Goal: Navigation & Orientation: Find specific page/section

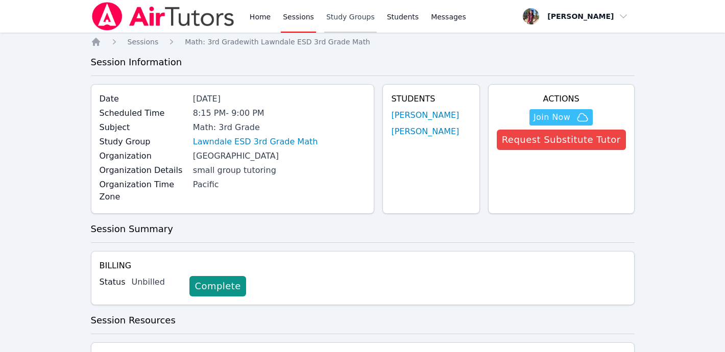
click at [334, 19] on link "Study Groups" at bounding box center [350, 16] width 53 height 33
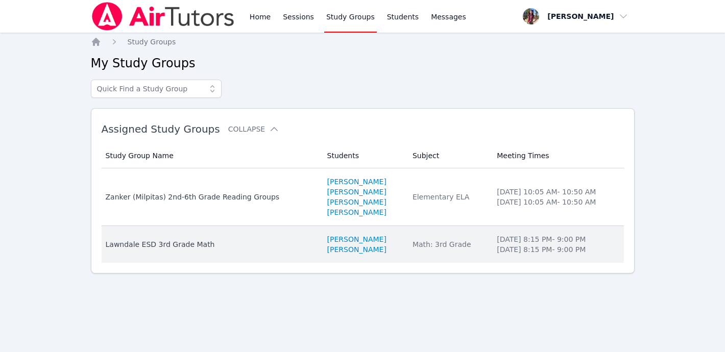
click at [471, 245] on td "Subject Math: 3rd Grade" at bounding box center [448, 244] width 84 height 37
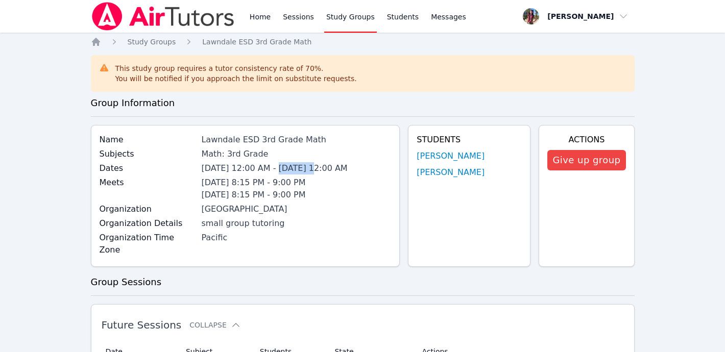
drag, startPoint x: 295, startPoint y: 167, endPoint x: 322, endPoint y: 163, distance: 26.8
click at [322, 163] on span "[DATE] 12:00 AM - [DATE] 12:00 AM" at bounding box center [274, 168] width 146 height 10
click at [125, 16] on img at bounding box center [163, 16] width 144 height 29
